Goal: Transaction & Acquisition: Purchase product/service

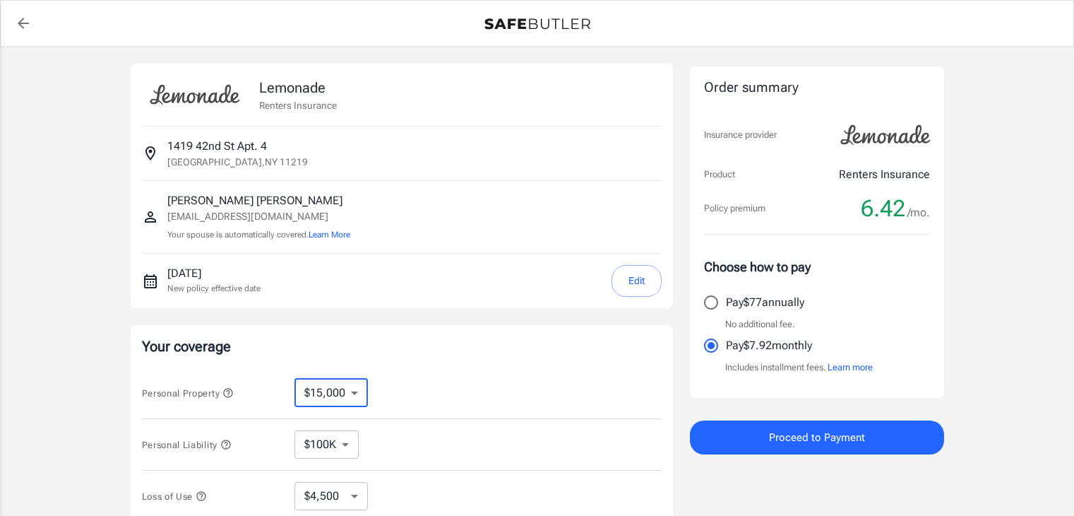
select select "15000"
select select "500"
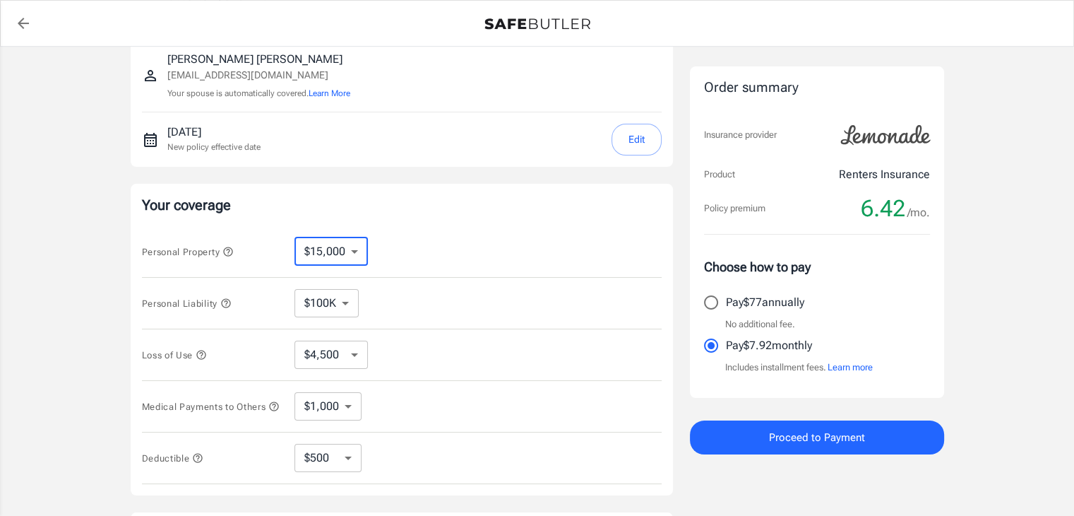
select select "50000"
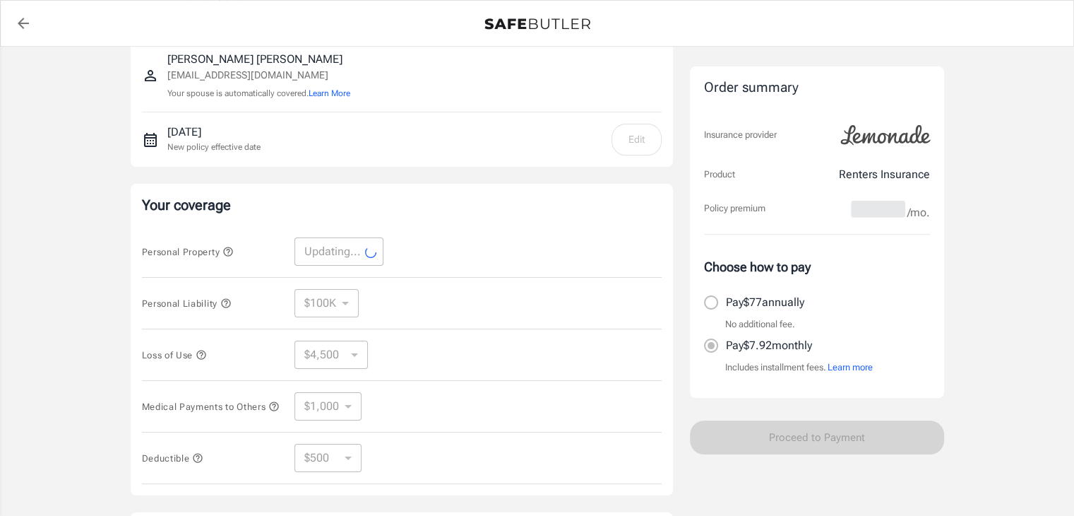
select select "50000"
select select "15000"
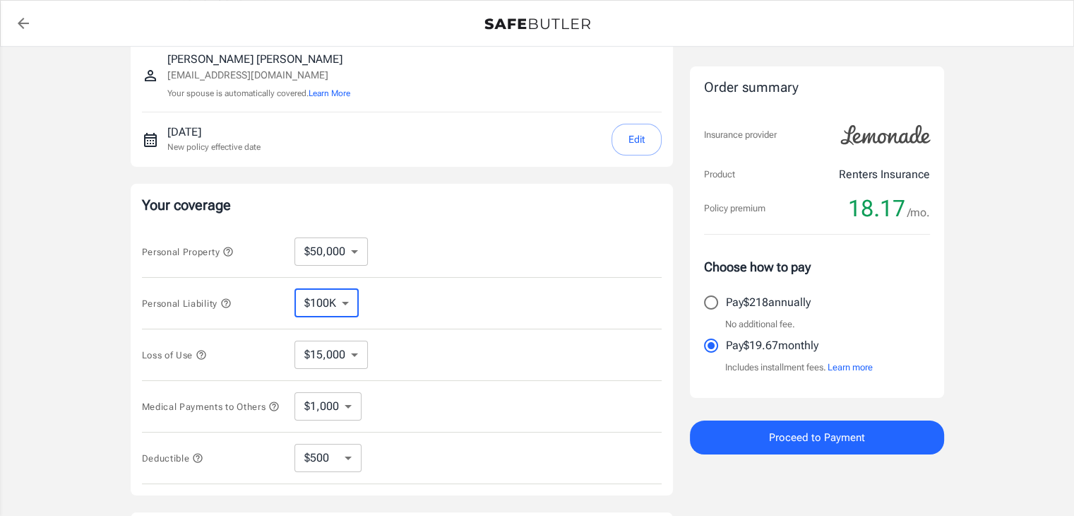
click at [340, 304] on select "$100K $200K $300K $400K $500K $1M" at bounding box center [327, 303] width 64 height 28
click at [295, 289] on select "$100K $200K $300K $400K $500K $1M" at bounding box center [327, 303] width 64 height 28
click at [345, 356] on select "$15,000 $21,000 $30,000 $42,000 $57,000 $78,000 $105K $141K $189K $198K" at bounding box center [331, 354] width 73 height 28
click at [204, 352] on icon "button" at bounding box center [200, 354] width 9 height 9
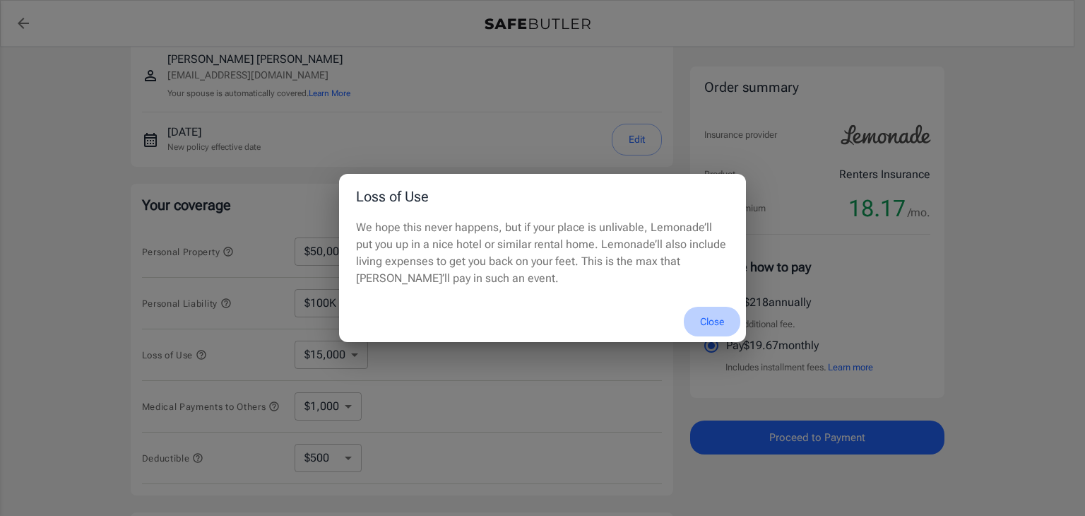
click at [706, 324] on button "Close" at bounding box center [712, 322] width 57 height 30
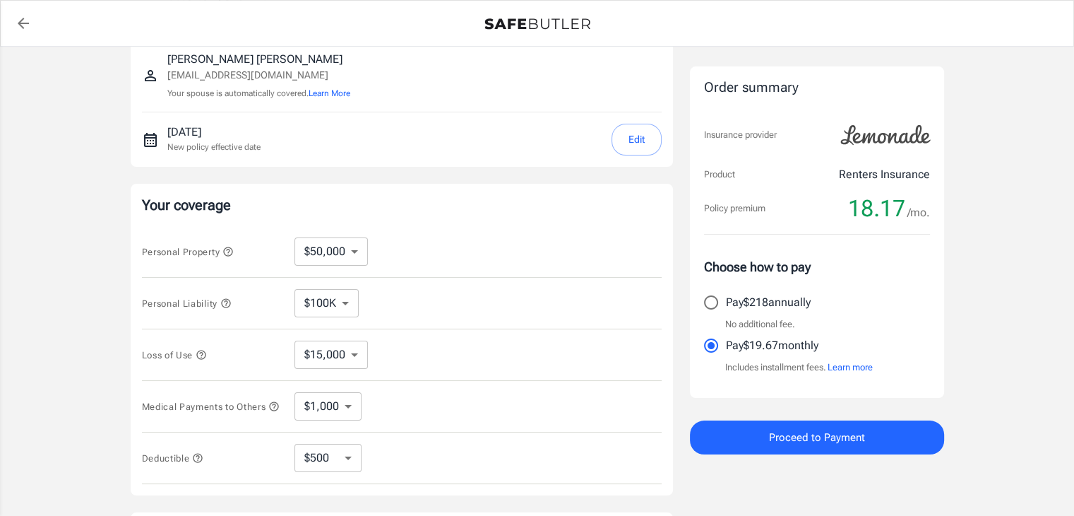
click at [268, 410] on icon "button" at bounding box center [273, 406] width 11 height 11
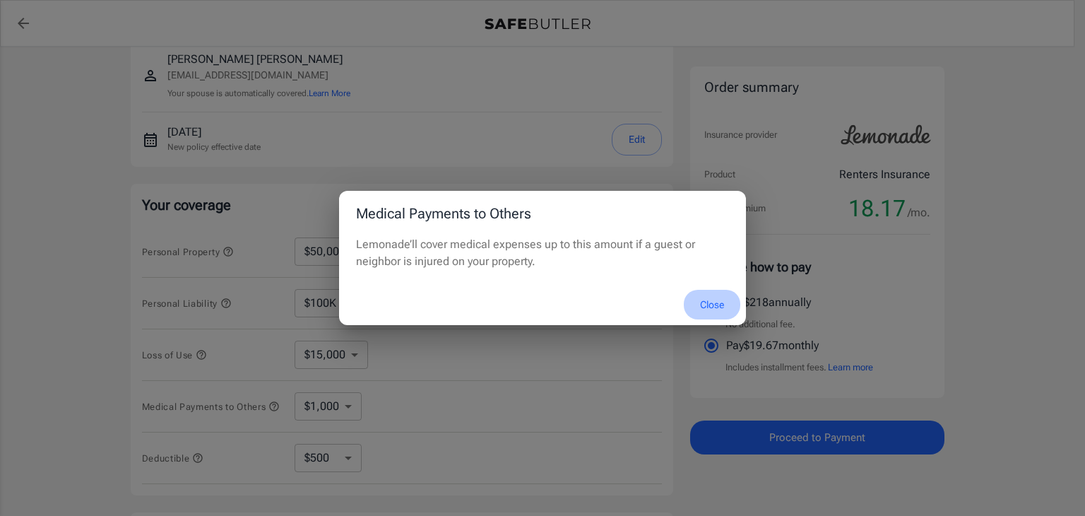
click at [718, 299] on button "Close" at bounding box center [712, 305] width 57 height 30
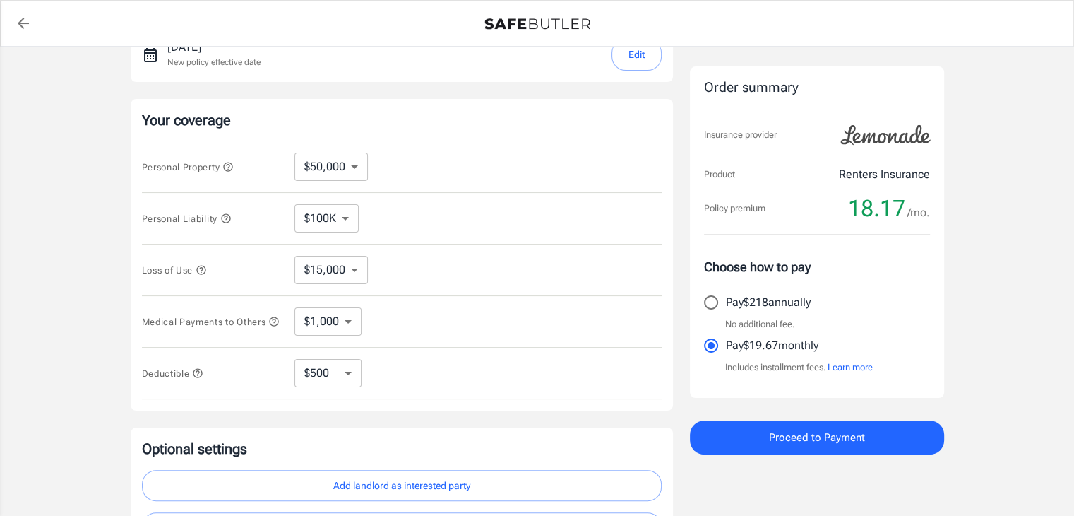
scroll to position [254, 0]
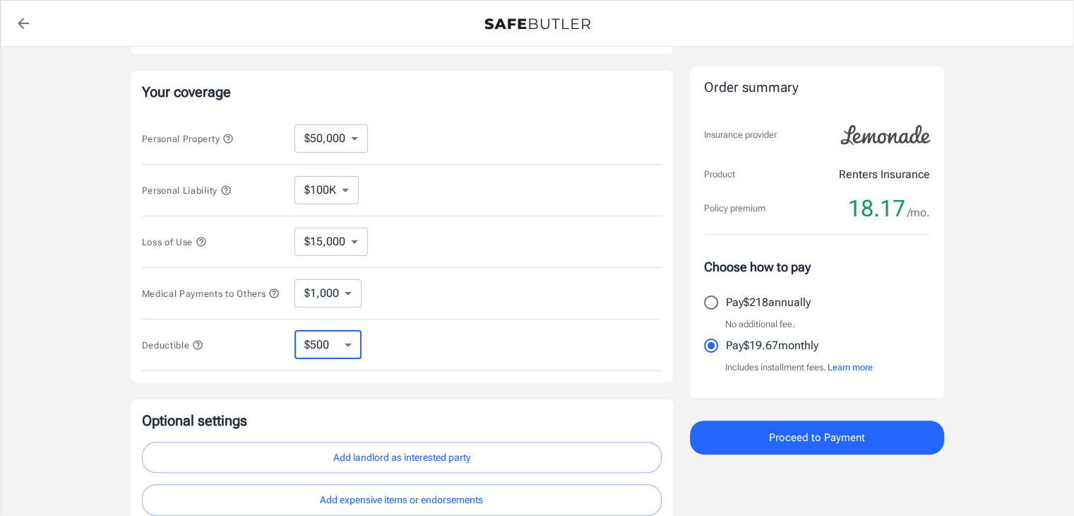
click at [341, 340] on select "$250 $500 $1,000 $2,500" at bounding box center [328, 345] width 67 height 28
select select "250"
click at [348, 348] on select "$250 $500 $1,000 $2,500" at bounding box center [328, 345] width 67 height 28
select select "500"
click at [353, 345] on select "$250 $500 $1,000 $2,500" at bounding box center [328, 345] width 67 height 28
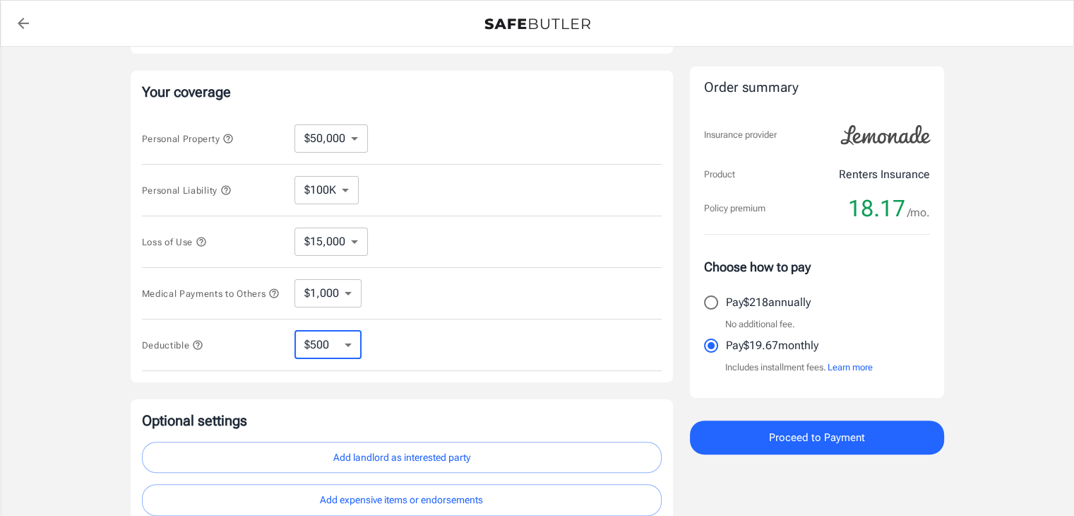
select select "250"
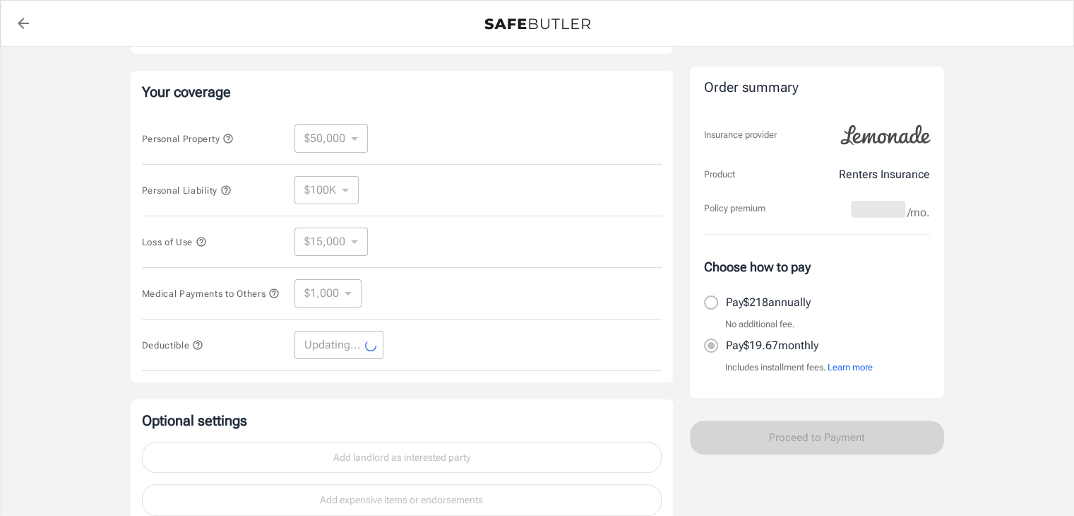
select select "250"
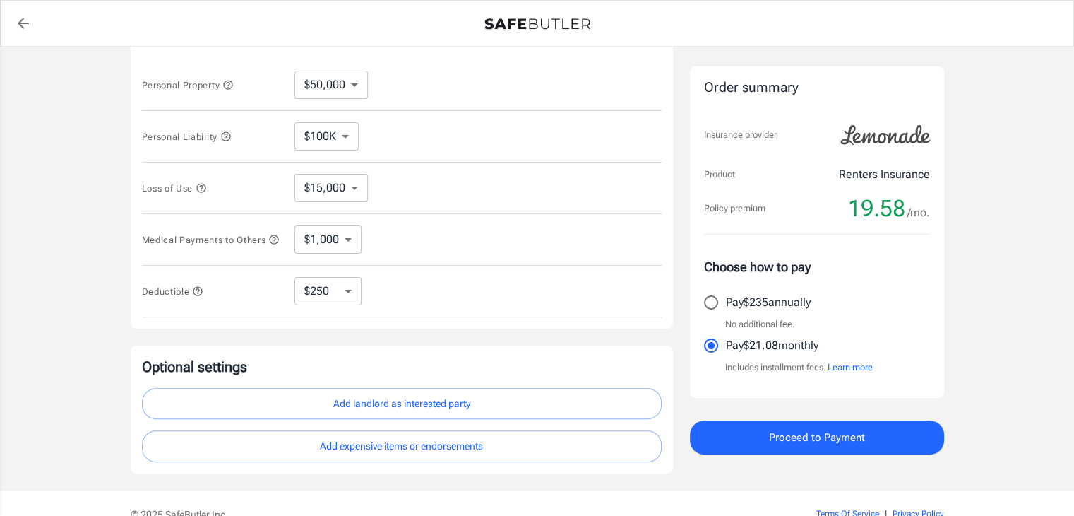
scroll to position [311, 0]
click at [105, 410] on div "Lemonade Renters Insurance [STREET_ADDRESS] [PERSON_NAME] [EMAIL_ADDRESS][DOMAI…" at bounding box center [537, 112] width 1074 height 752
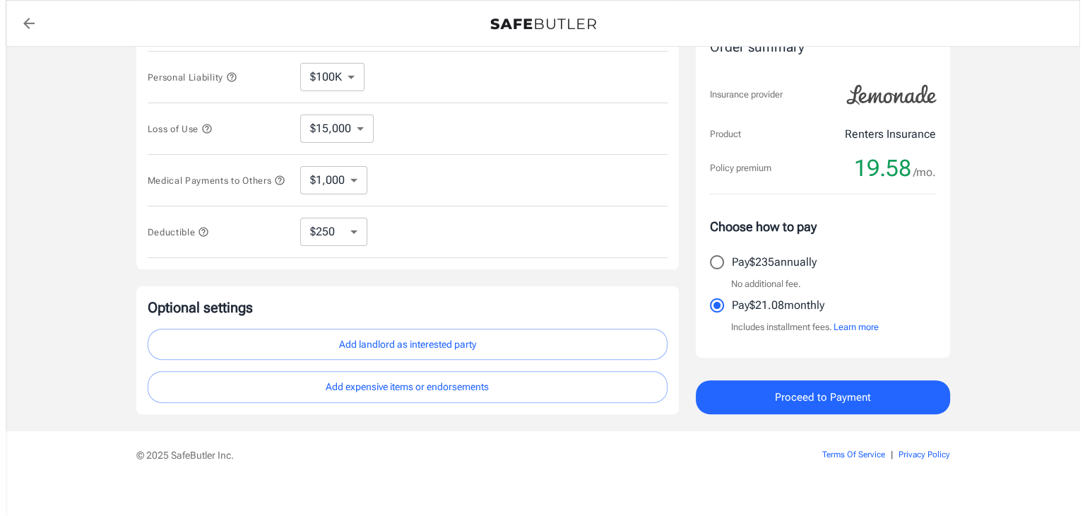
scroll to position [384, 0]
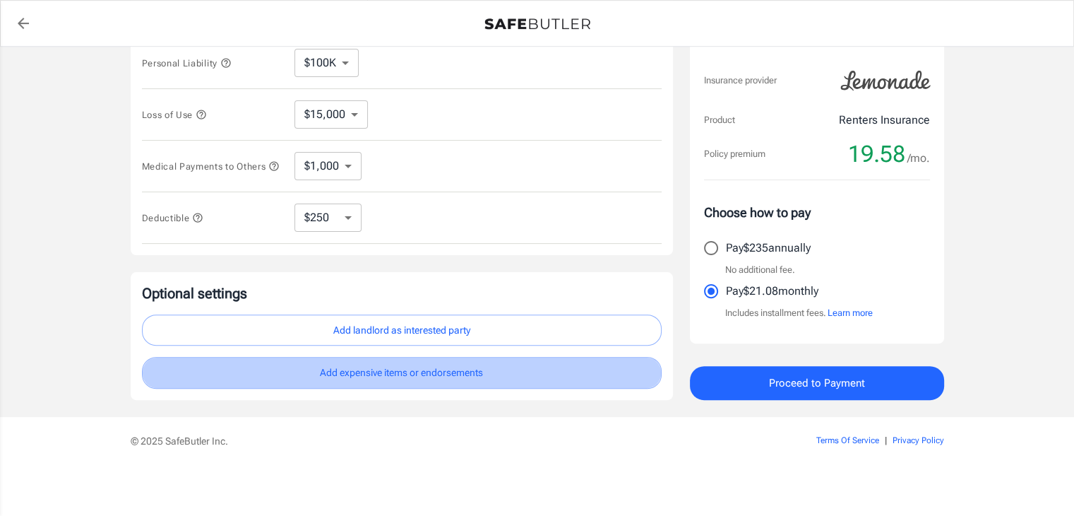
click at [312, 367] on button "Add expensive items or endorsements" at bounding box center [402, 373] width 520 height 32
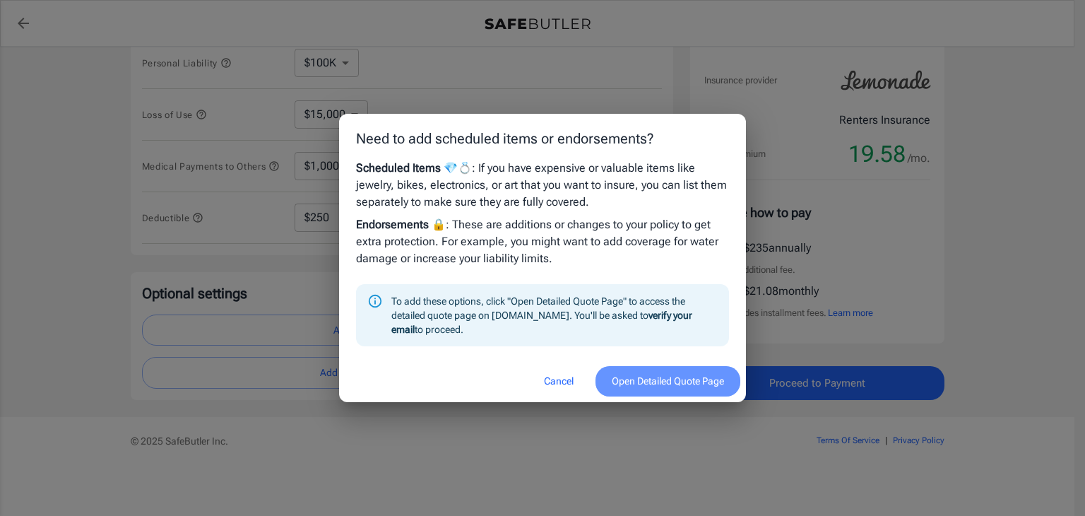
click at [636, 367] on button "Open Detailed Quote Page" at bounding box center [667, 381] width 145 height 30
